Goal: Obtain resource: Obtain resource

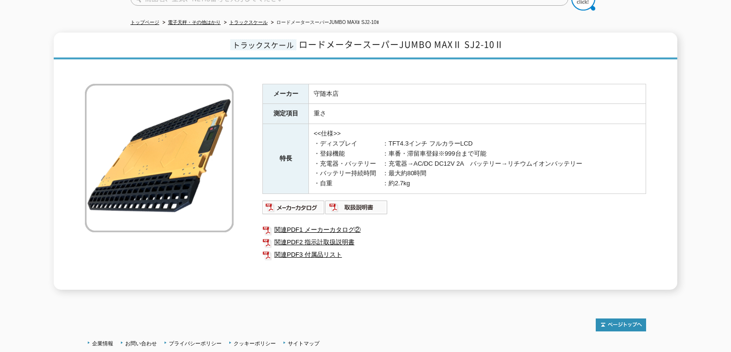
scroll to position [95, 0]
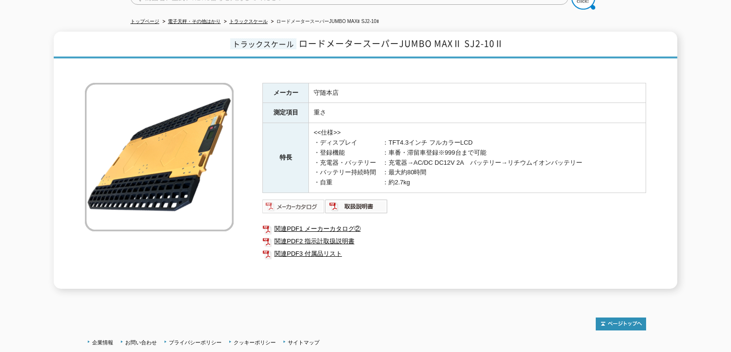
click at [300, 200] on img at bounding box center [293, 206] width 63 height 15
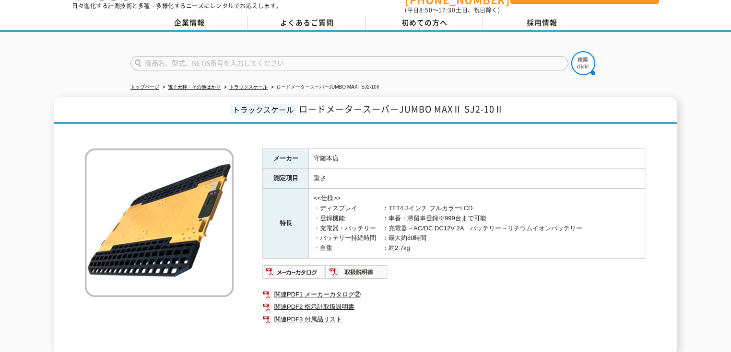
scroll to position [35, 0]
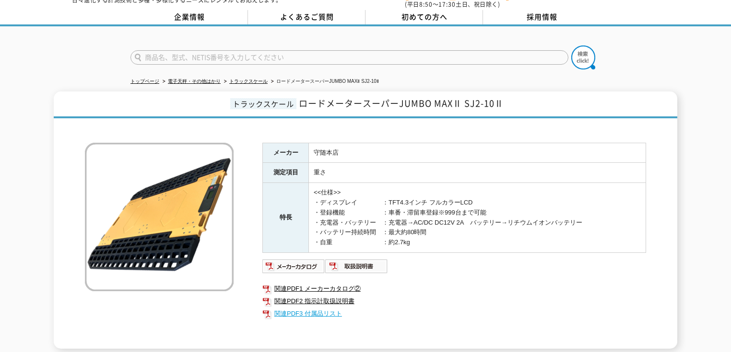
click at [324, 308] on link "関連PDF3 付属品リスト" at bounding box center [454, 314] width 384 height 12
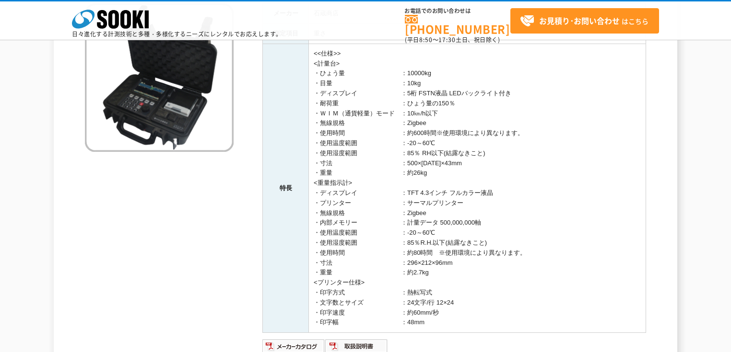
scroll to position [130, 0]
click at [361, 194] on td "<<仕様>> <計量台> ・ひょう量　　　　　　　　　：10000kg ・目量　　　　　　　　　　　：10kg ・ディスプレイ　　　　　　　：5桁 FSTN液…" at bounding box center [477, 188] width 337 height 289
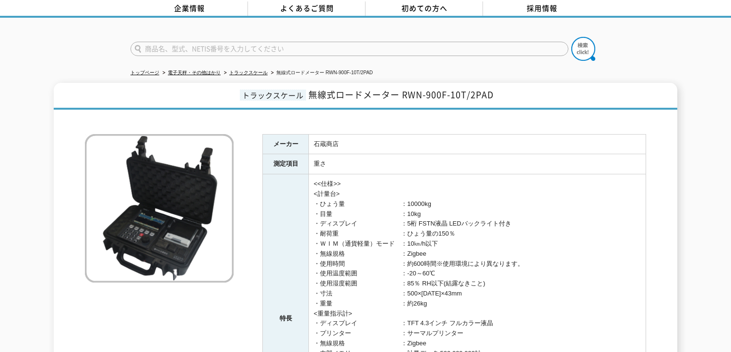
scroll to position [45, 0]
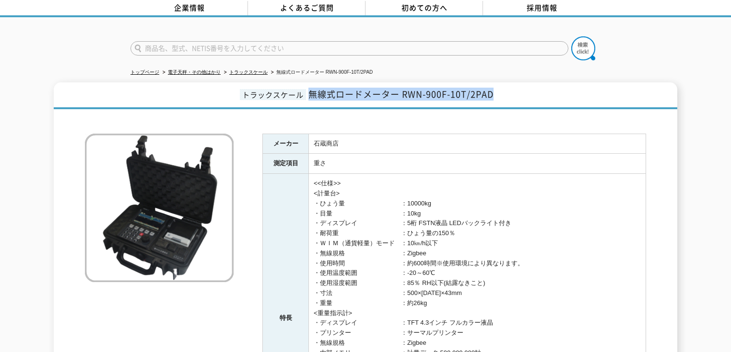
drag, startPoint x: 310, startPoint y: 86, endPoint x: 492, endPoint y: 80, distance: 182.3
click at [492, 82] on h1 "トラックスケール 無線式ロードメーター RWN-900F-10T/2PAD" at bounding box center [365, 95] width 623 height 27
copy span "無線式ロードメーター RWN-900F-10T/2PAD"
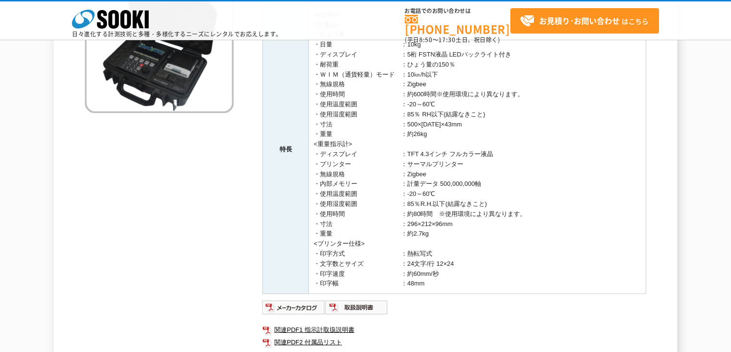
scroll to position [189, 0]
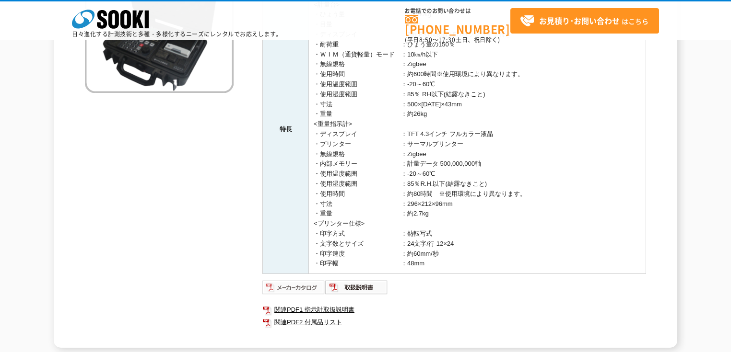
click at [288, 289] on img at bounding box center [293, 287] width 63 height 15
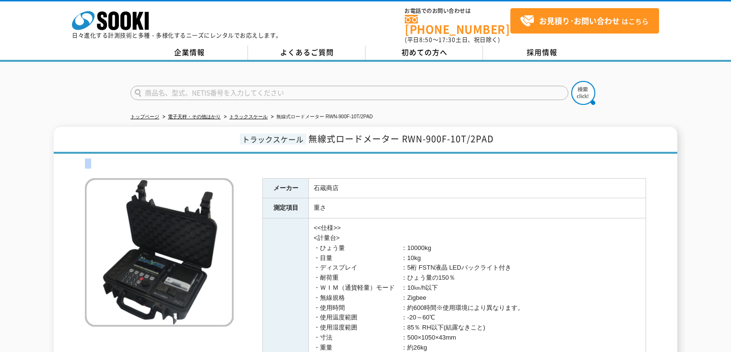
drag, startPoint x: 729, startPoint y: 142, endPoint x: 729, endPoint y: 160, distance: 17.3
click at [729, 159] on div "トラックスケール 無線式ロードメーター RWN-900F-10T/2PAD メーカー 石蔵商店 測定項目 重さ 特長 <<仕様>> <計量台> ・ひょう量　　…" at bounding box center [365, 354] width 731 height 455
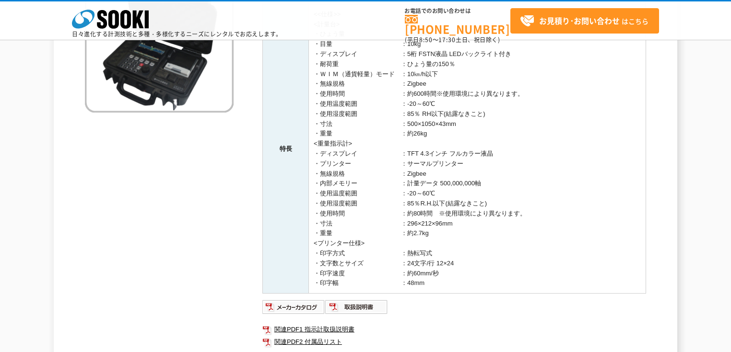
scroll to position [171, 0]
click at [305, 305] on img at bounding box center [293, 306] width 63 height 15
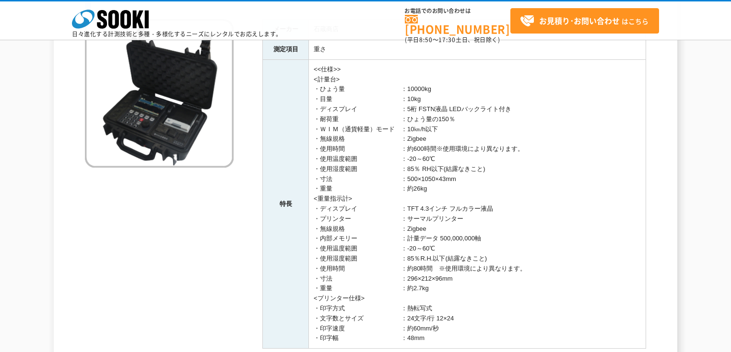
scroll to position [114, 0]
click at [403, 164] on td "<<仕様>> <計量台> ・ひょう量　　　　　　　　　：10000kg ・目量　　　　　　　　　　　：10kg ・ディスプレイ　　　　　　　：5桁 FSTN液…" at bounding box center [477, 204] width 337 height 289
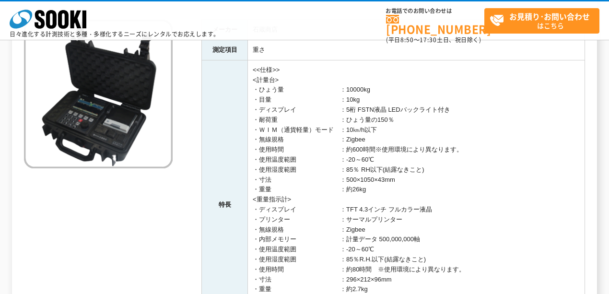
click at [521, 219] on td "<<仕様>> <計量台> ・ひょう量　　　　　　　　　：10000kg ・目量　　　　　　　　　　　：10kg ・ディスプレイ　　　　　　　：5桁 FSTN液…" at bounding box center [416, 204] width 337 height 289
